Goal: Communication & Community: Connect with others

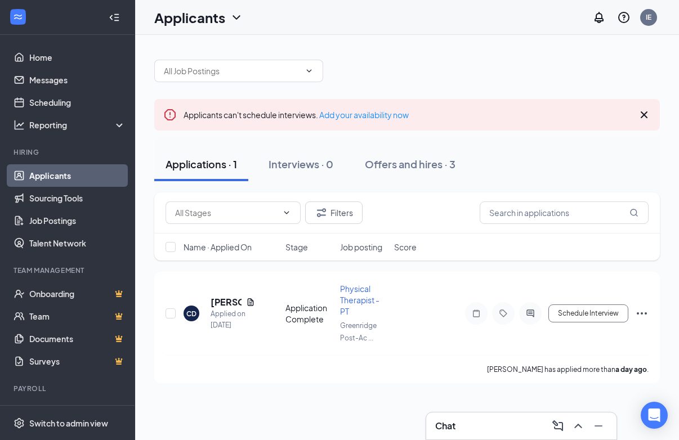
click at [502, 416] on div "Chat" at bounding box center [521, 426] width 190 height 27
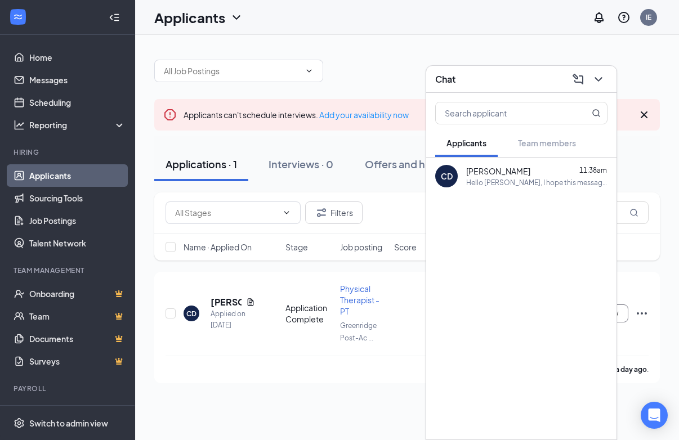
click at [479, 173] on span "[PERSON_NAME]" at bounding box center [498, 171] width 64 height 11
